Goal: Find specific page/section: Find specific page/section

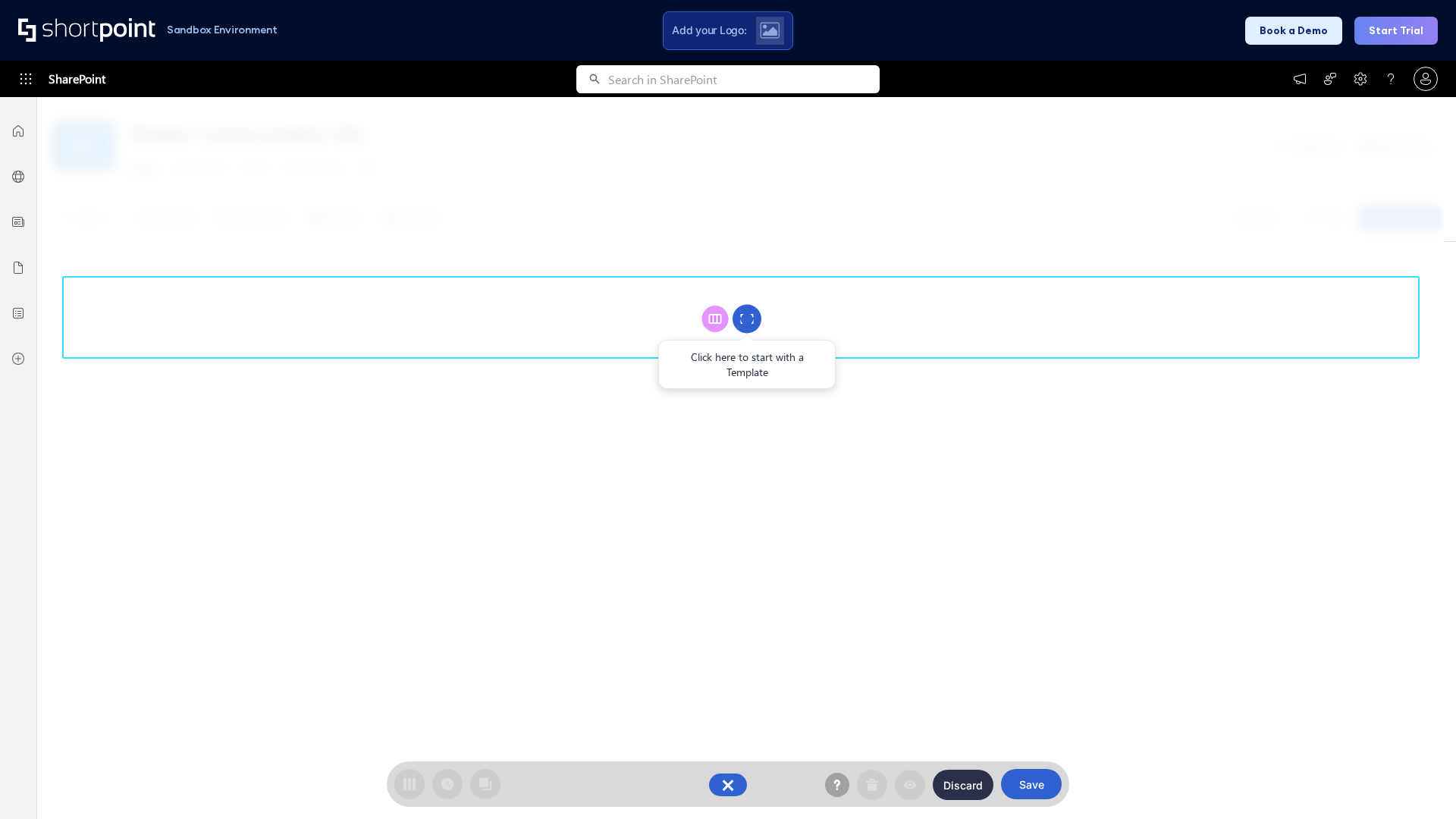
click at [747, 318] on circle at bounding box center [747, 319] width 29 height 29
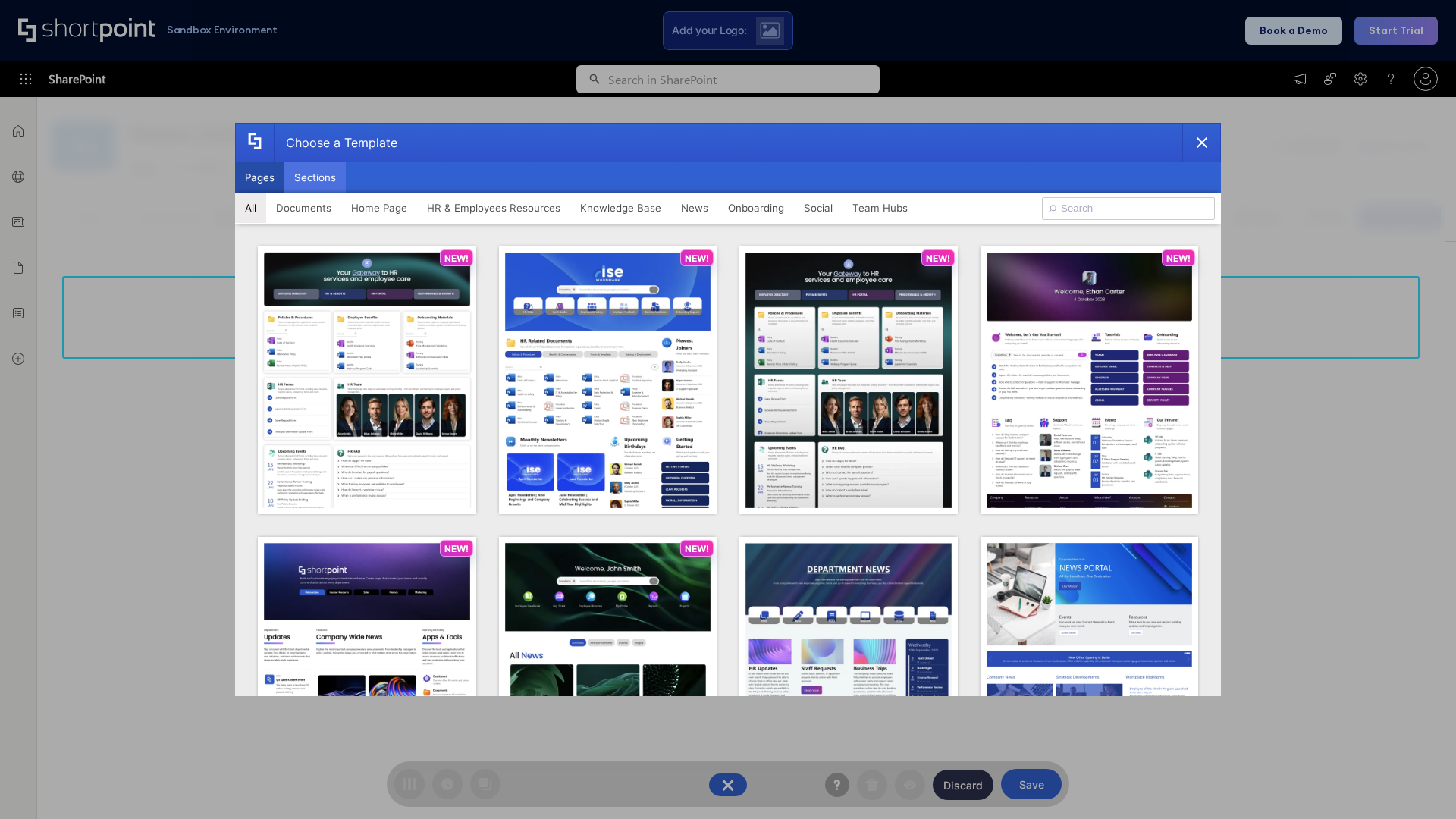
click at [315, 178] on button "Sections" at bounding box center [315, 178] width 61 height 31
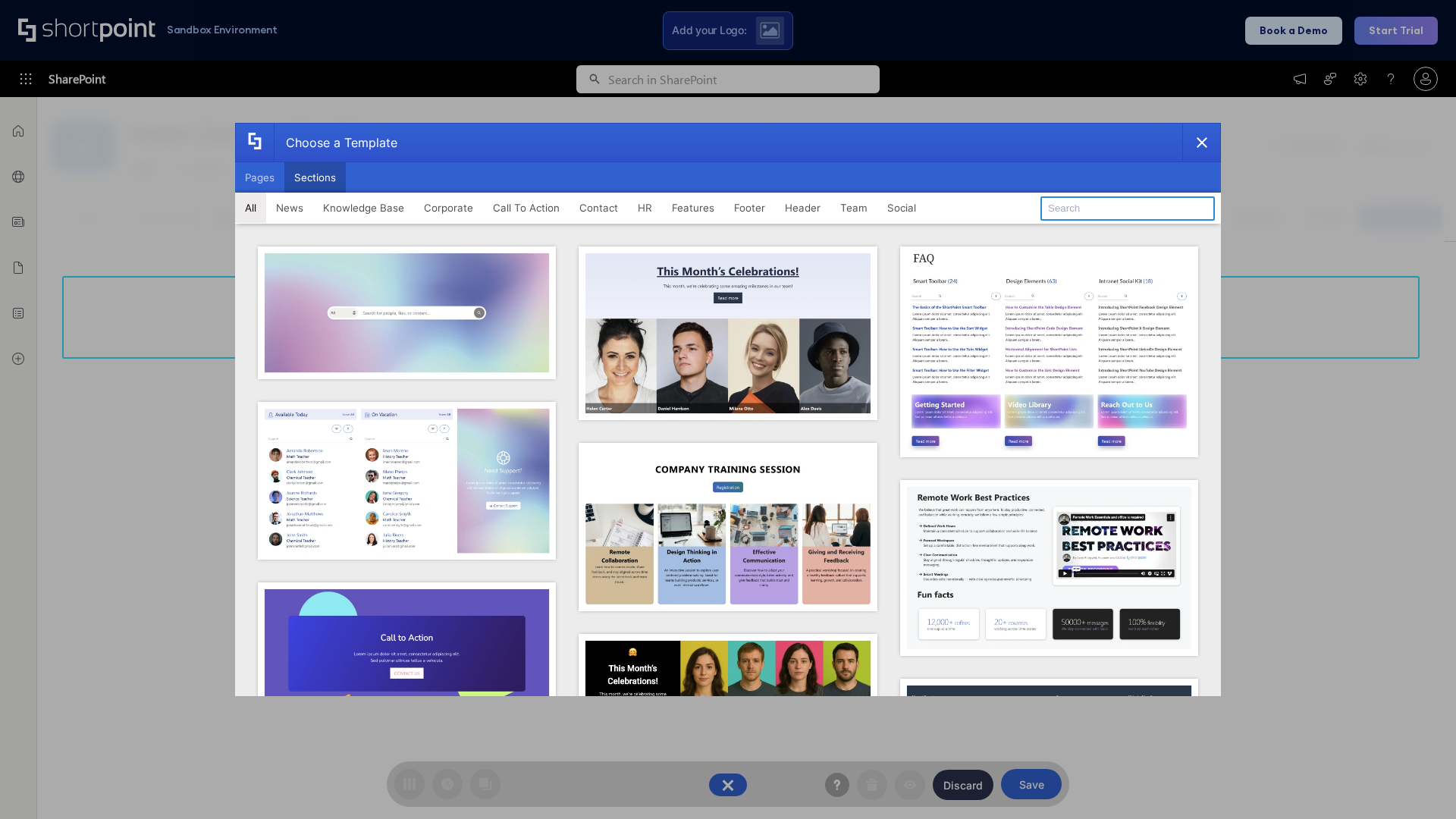
type input "Announcements"
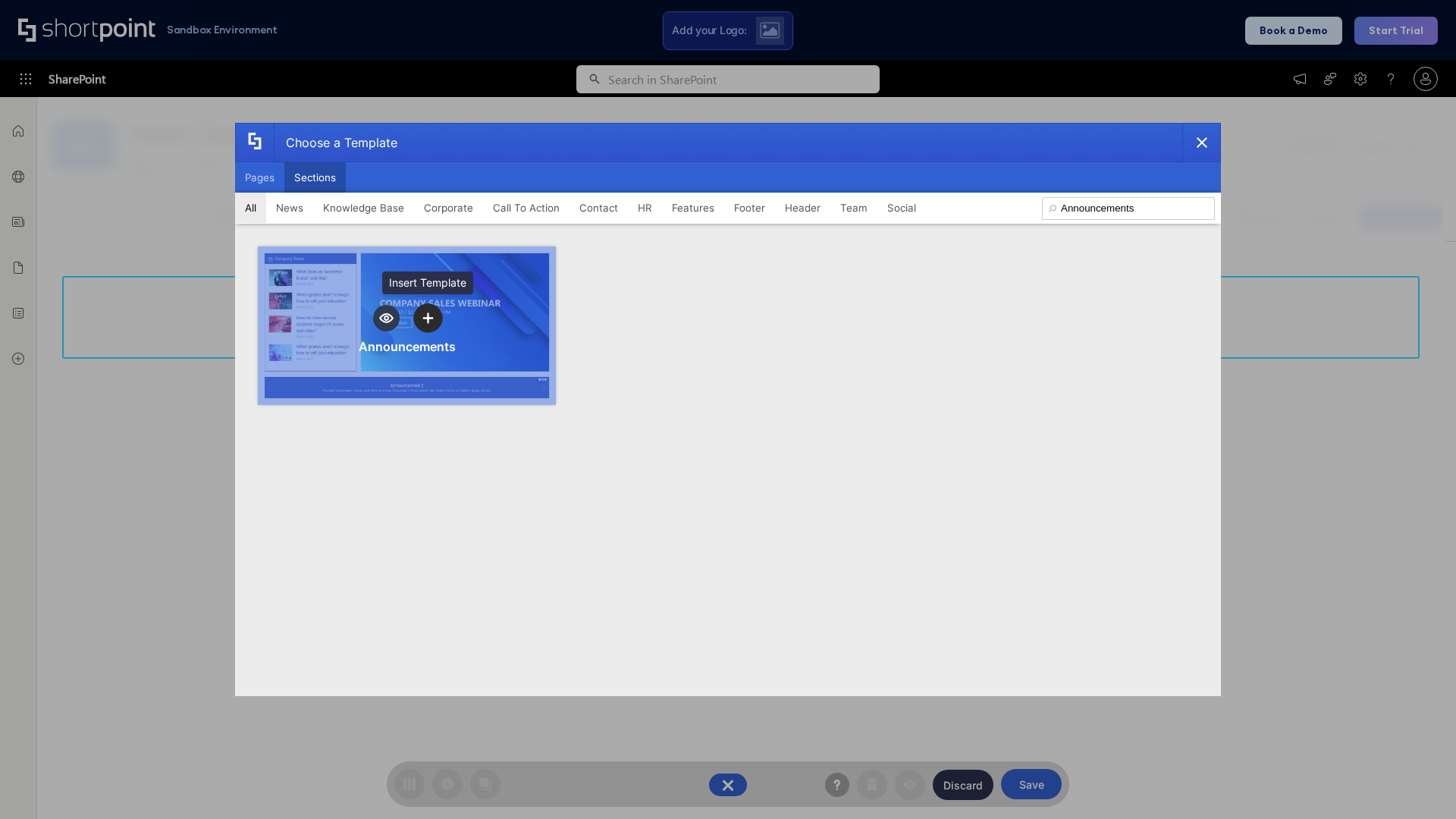
click at [428, 318] on icon "template selector" at bounding box center [428, 317] width 10 height 10
